Goal: Task Accomplishment & Management: Manage account settings

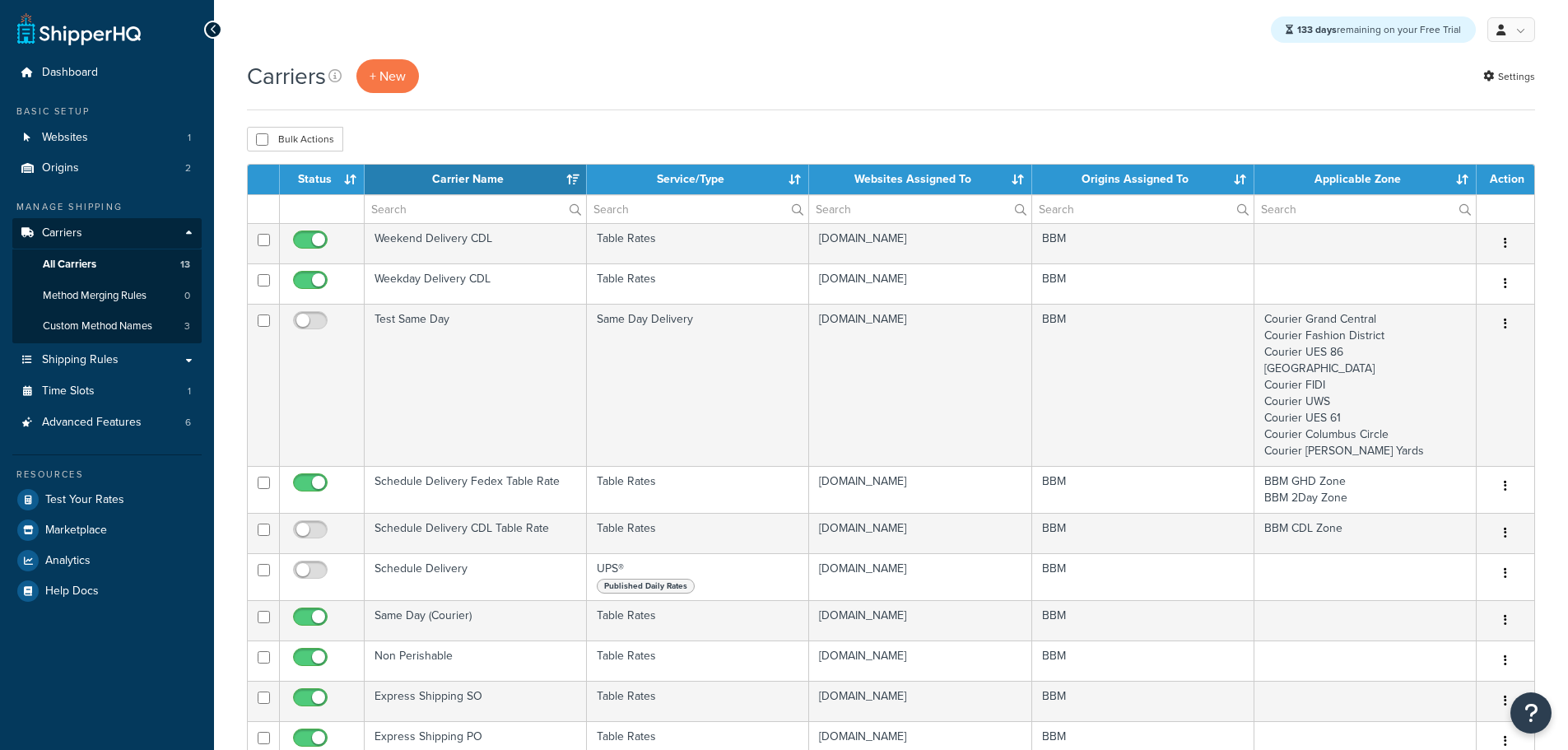
select select "15"
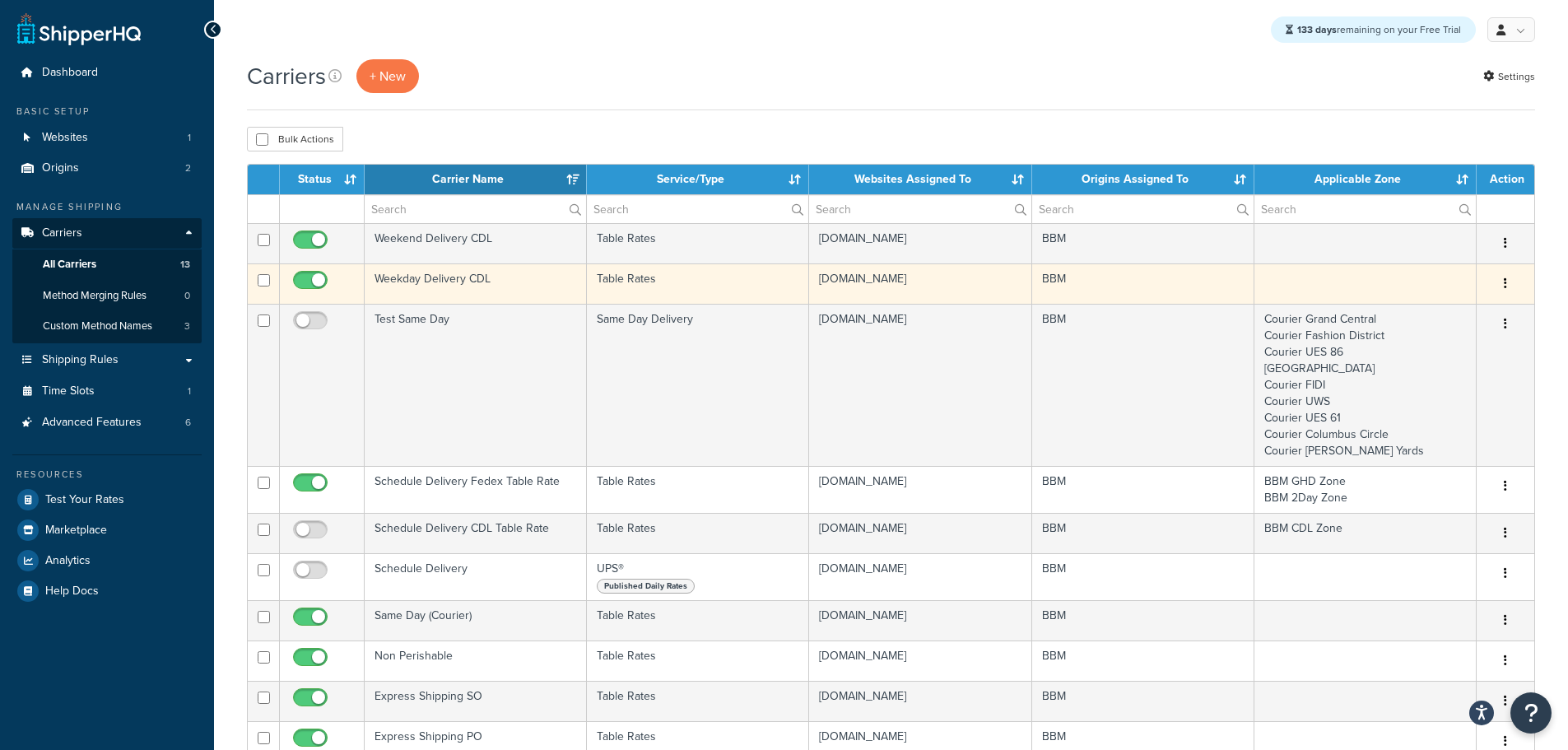
click at [409, 281] on td "Weekday Delivery CDL" at bounding box center [475, 283] width 222 height 40
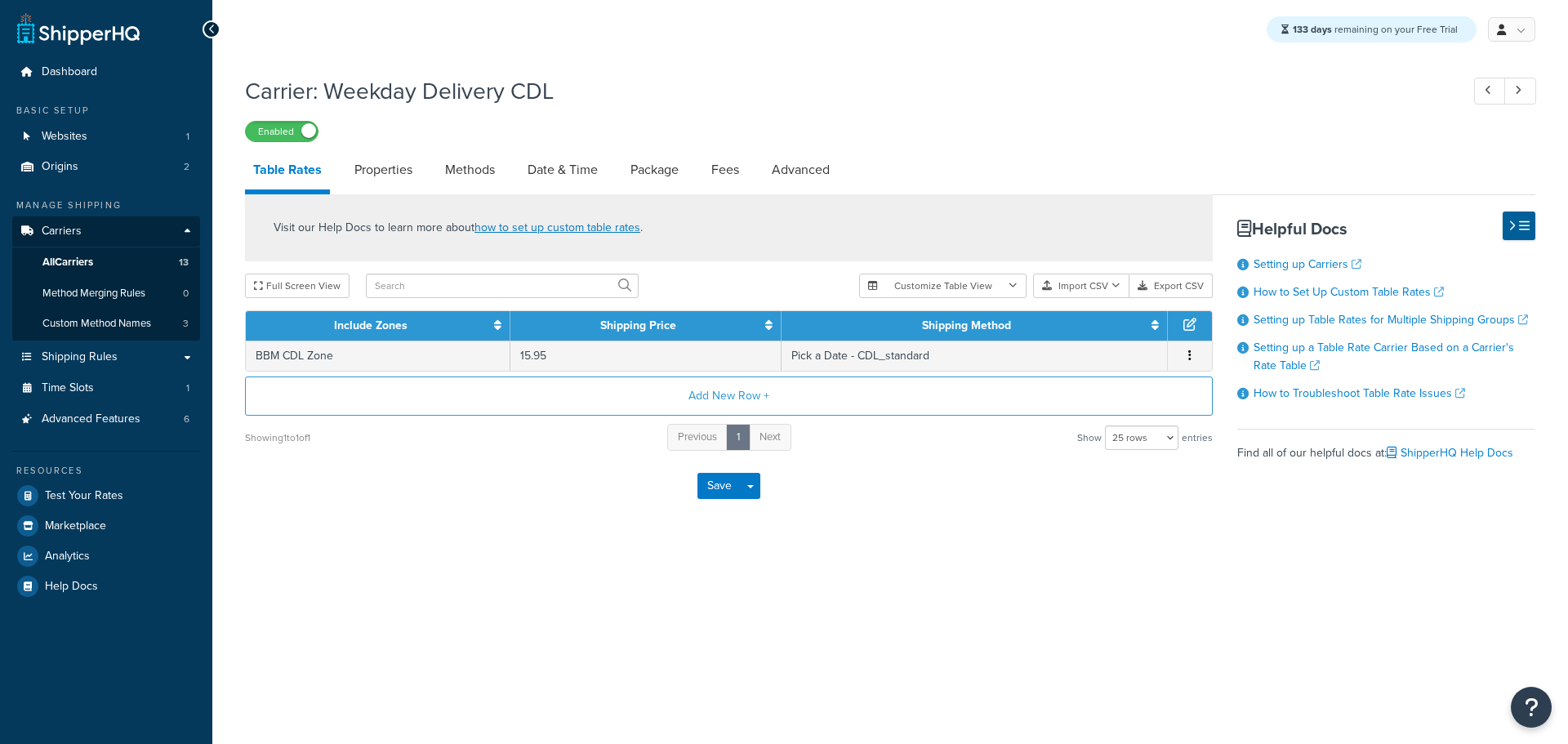
click at [455, 171] on link "Methods" at bounding box center [470, 170] width 66 height 39
select select "25"
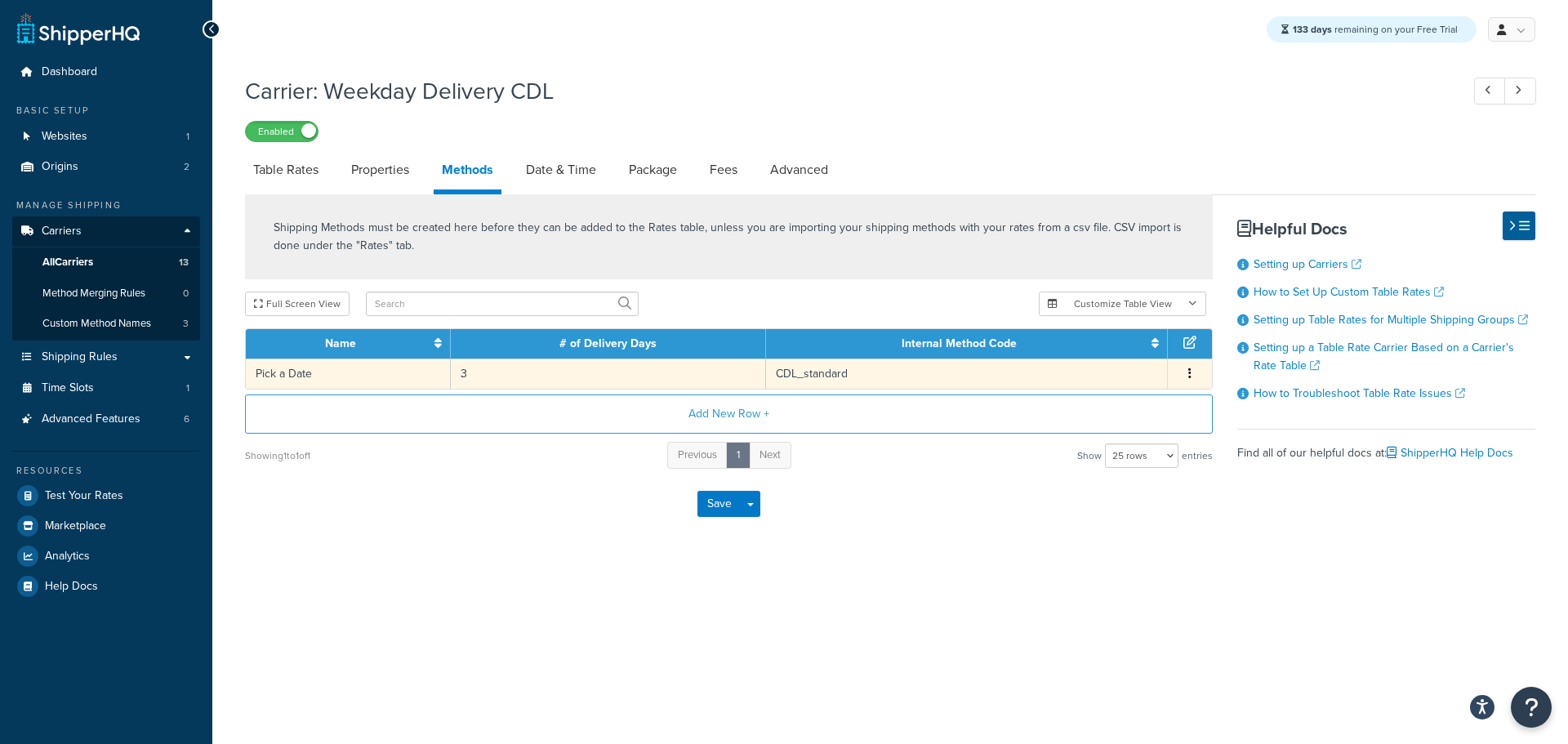
click at [565, 378] on td "3" at bounding box center [608, 373] width 314 height 30
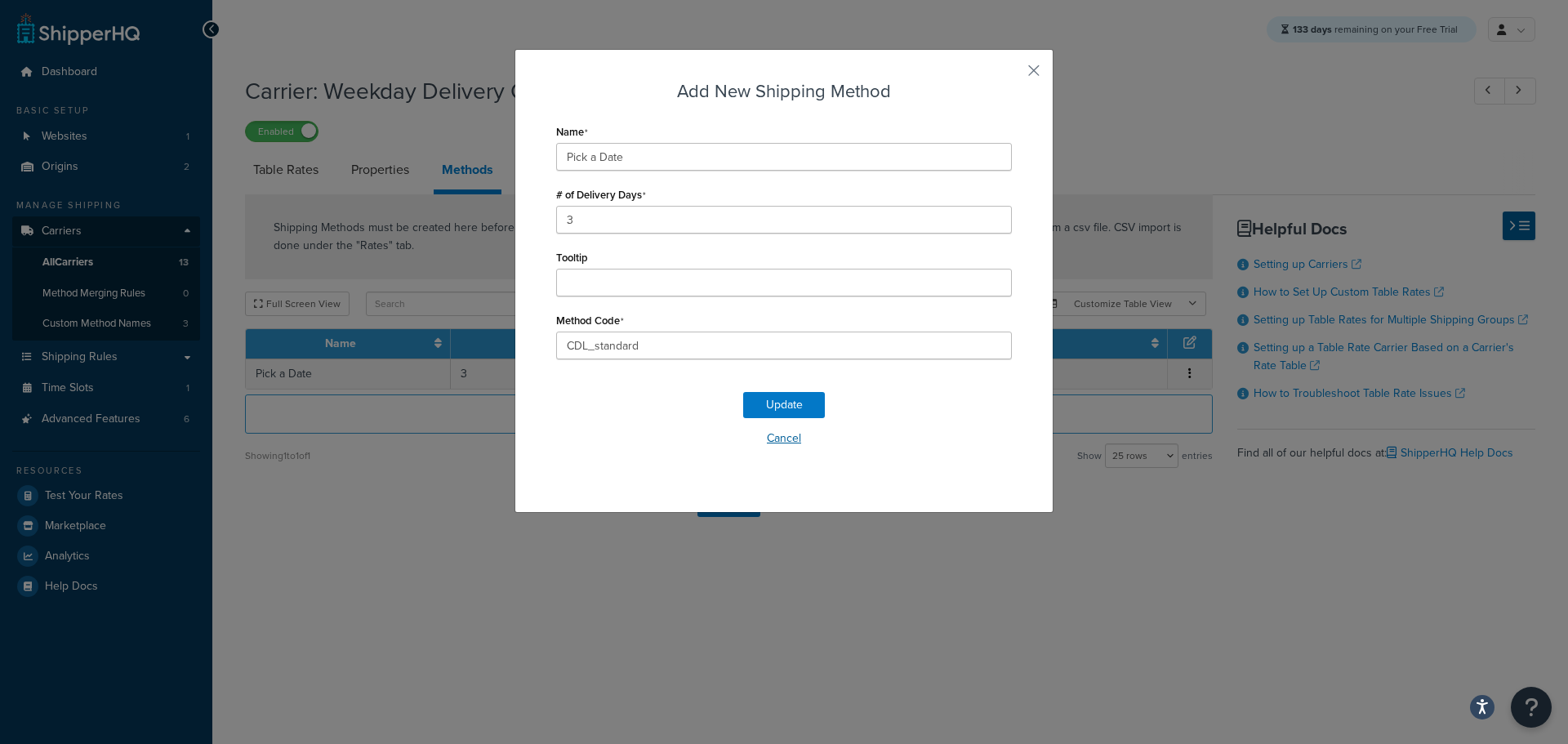
click at [780, 444] on button "Cancel" at bounding box center [784, 439] width 455 height 25
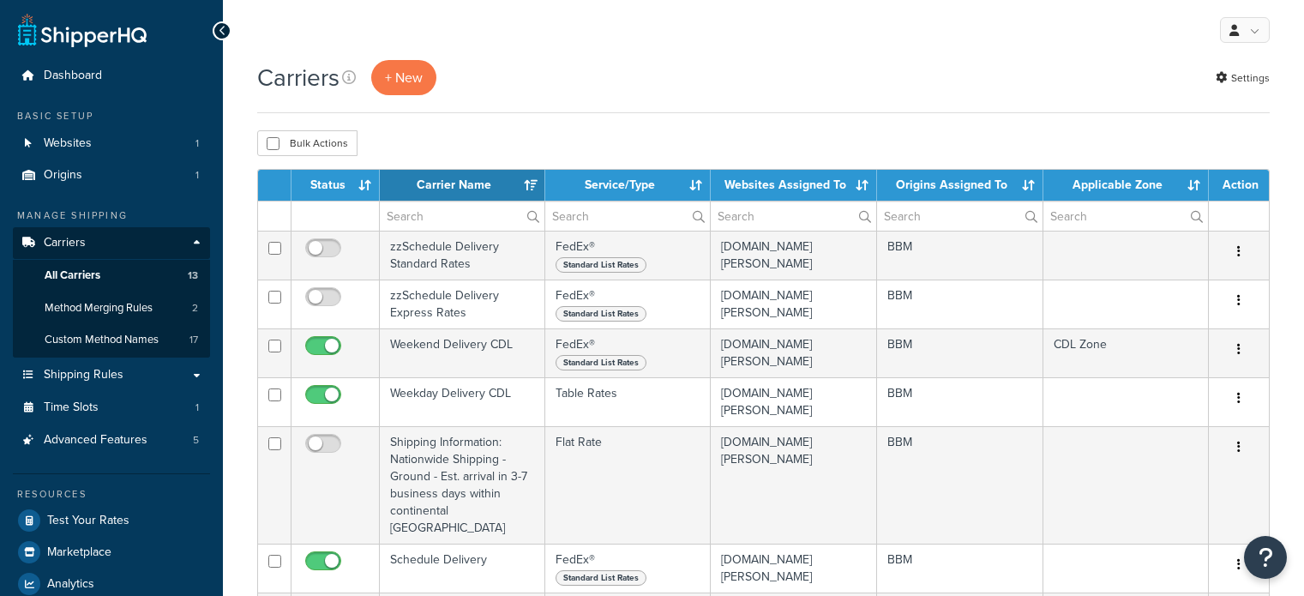
select select "15"
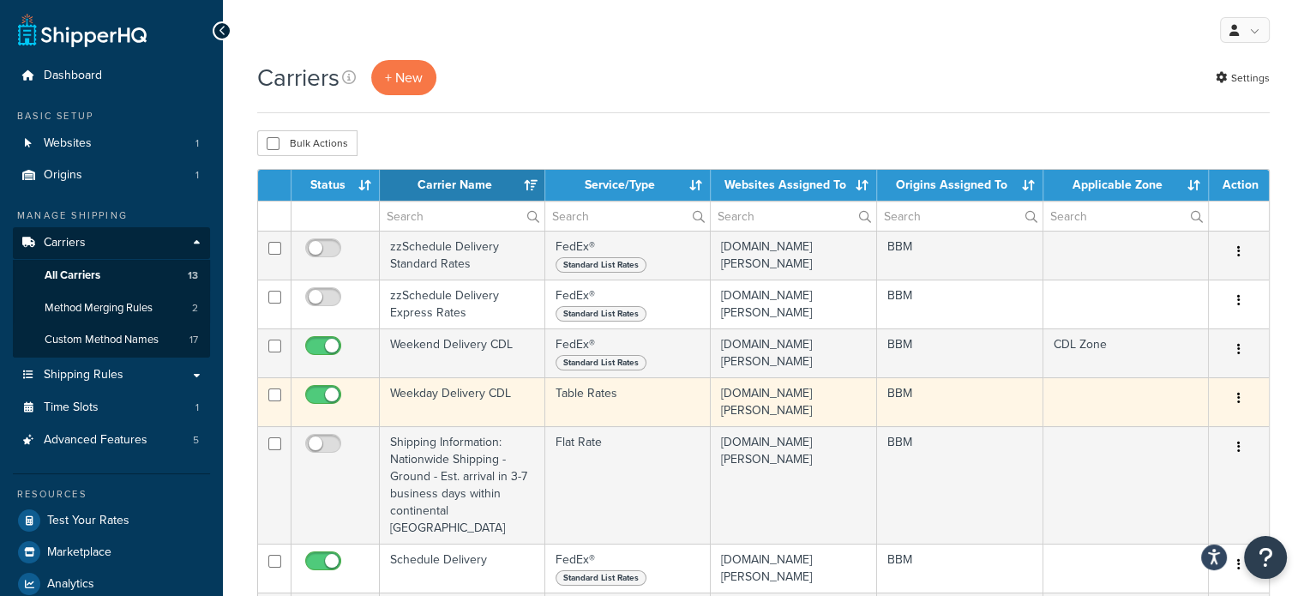
click at [411, 400] on td "Weekday Delivery CDL" at bounding box center [462, 401] width 165 height 49
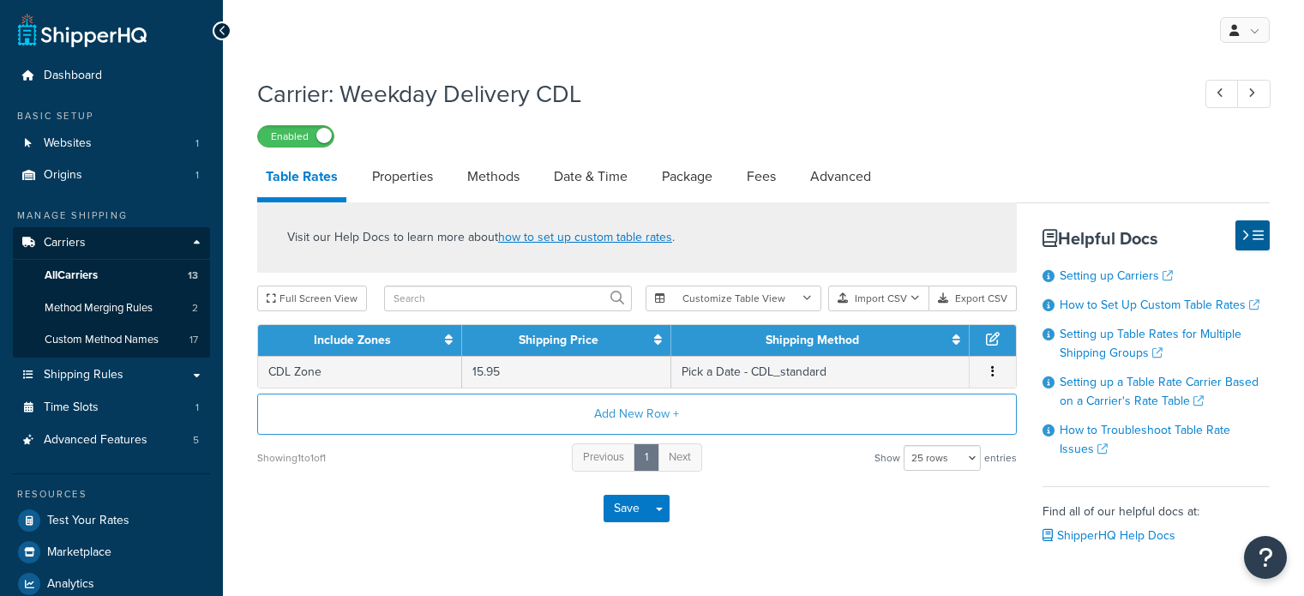
select select "25"
click at [501, 188] on link "Methods" at bounding box center [493, 176] width 69 height 41
select select "25"
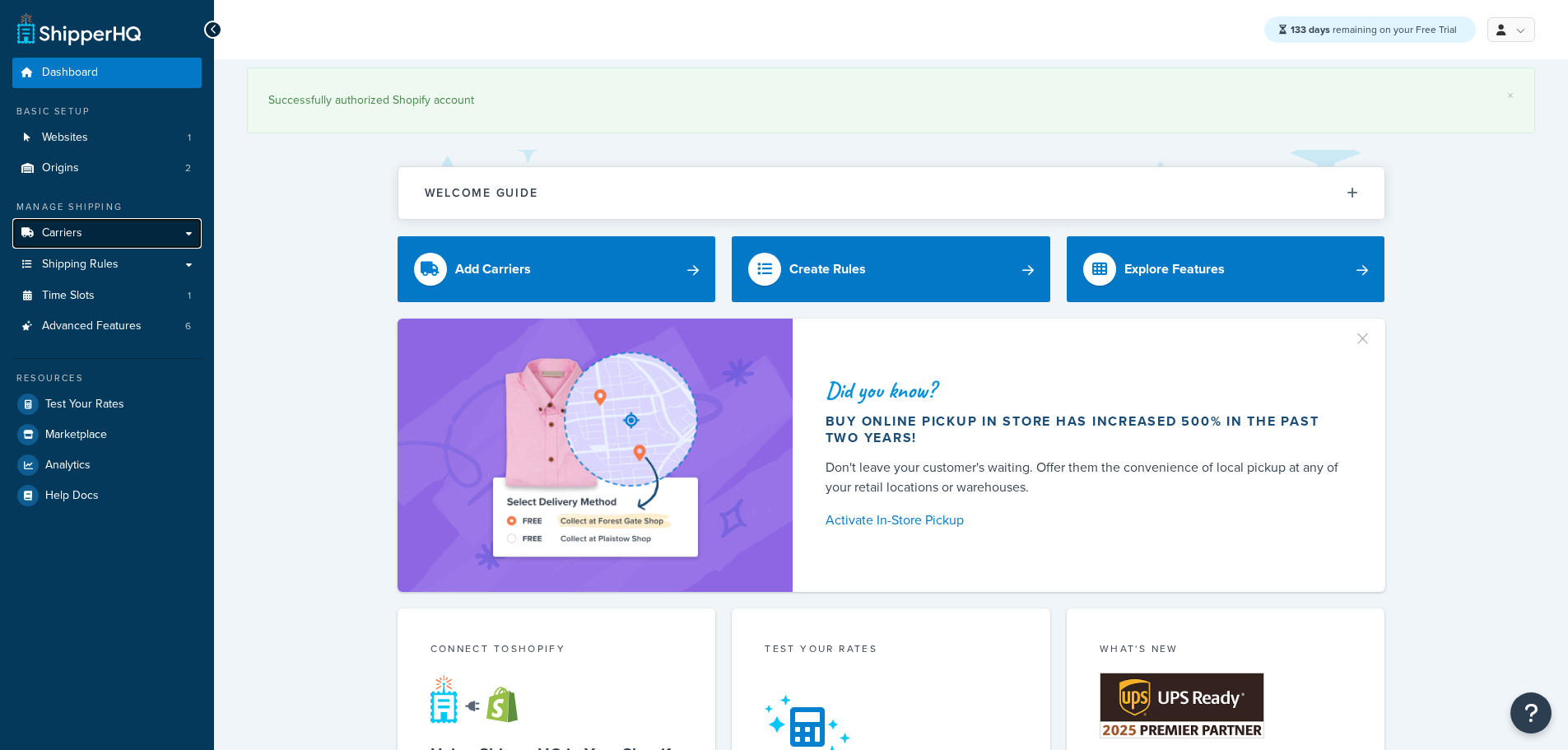
click at [69, 240] on span "Carriers" at bounding box center [62, 233] width 40 height 14
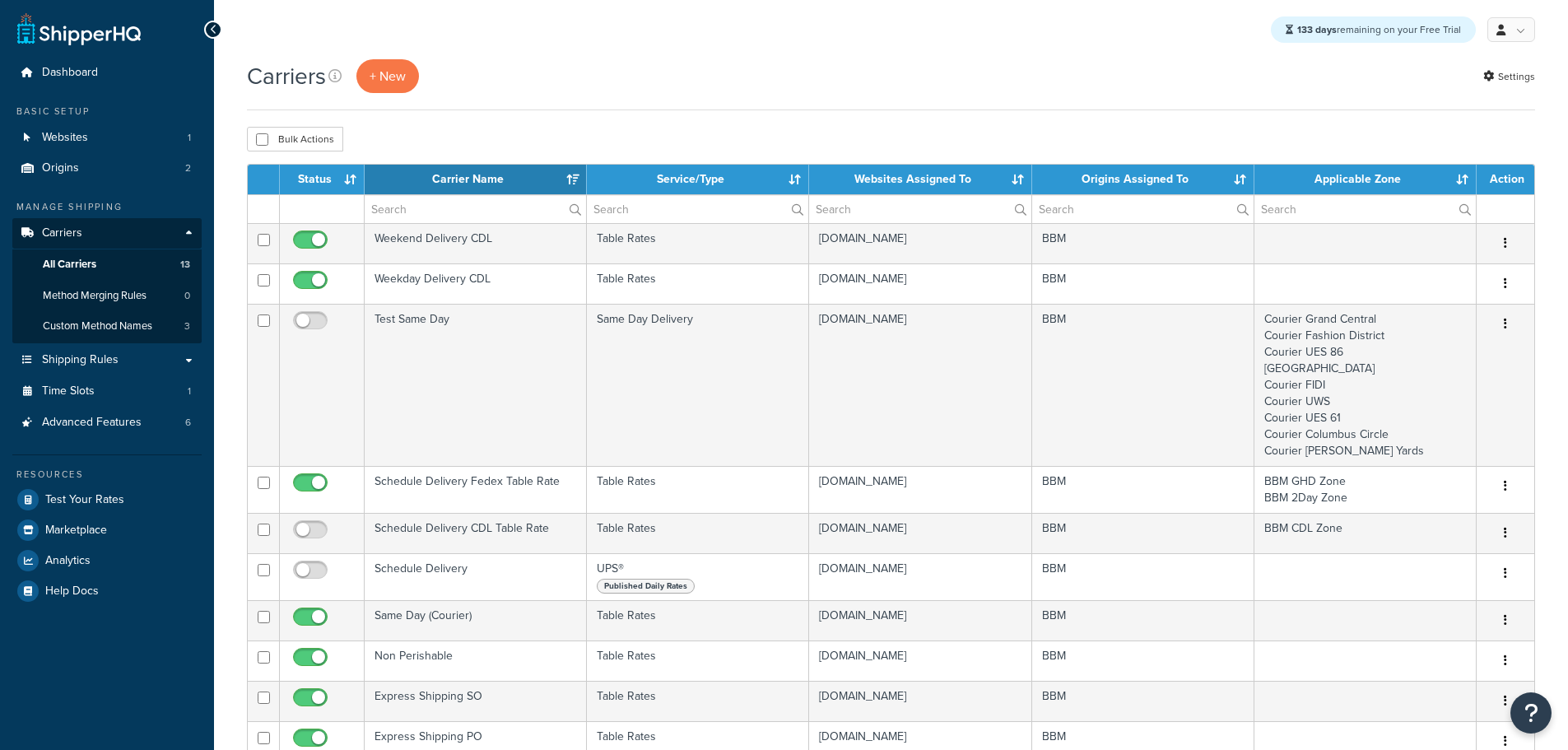
select select "15"
